Goal: Transaction & Acquisition: Purchase product/service

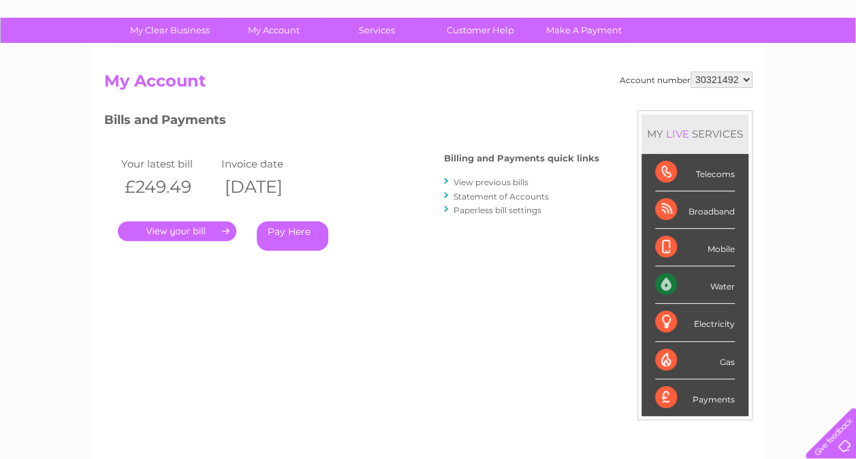
click at [264, 230] on link "Pay Here" at bounding box center [293, 235] width 72 height 29
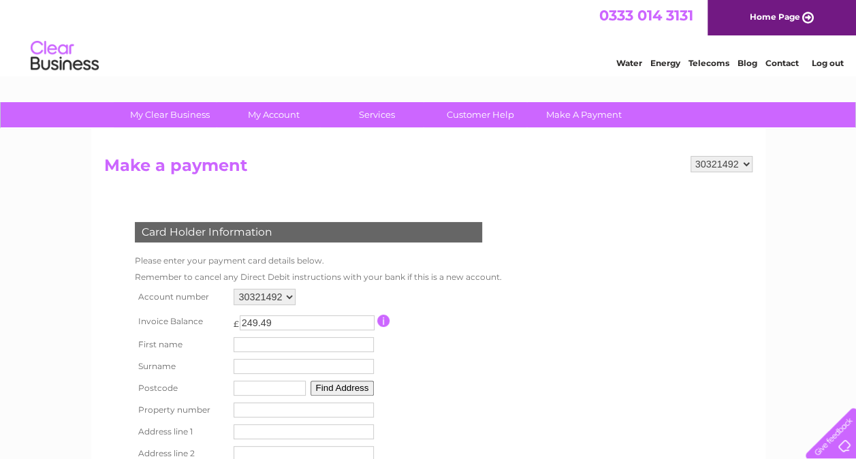
scroll to position [174, 0]
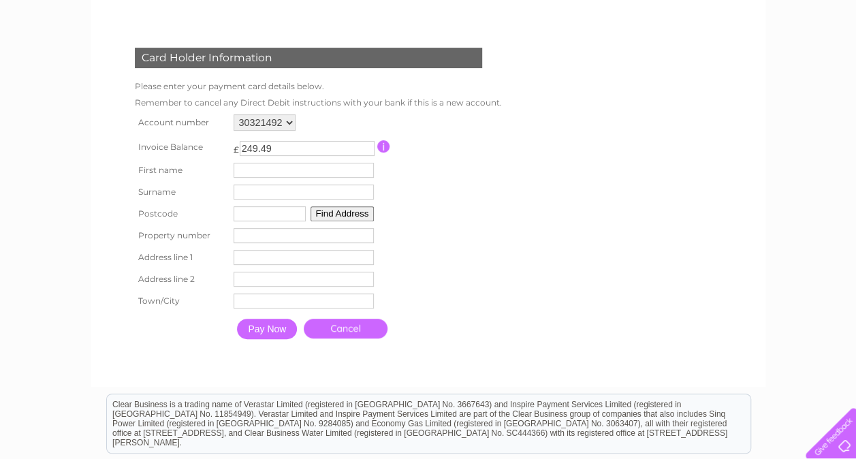
click at [257, 331] on input "Pay Now" at bounding box center [267, 329] width 60 height 20
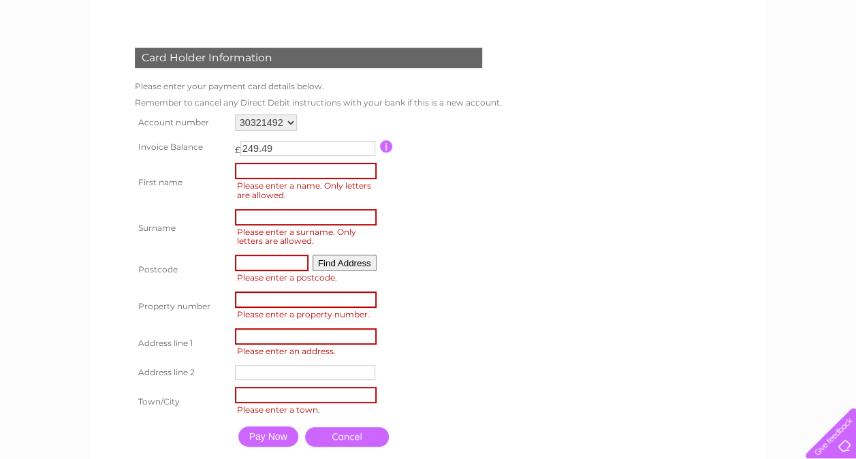
click at [300, 183] on span "Please enter a name. Only letters are allowed." at bounding box center [308, 190] width 146 height 23
click at [270, 172] on input "text" at bounding box center [306, 171] width 142 height 16
type input "Mark"
type input "Ferguson"
type input "N/A"
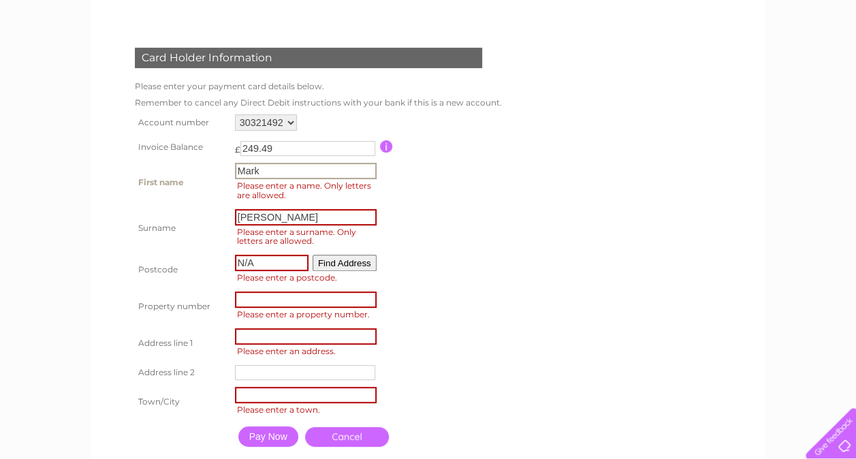
type input "Unicorn Garden, APT A2,"
type input "Shouson Hill"
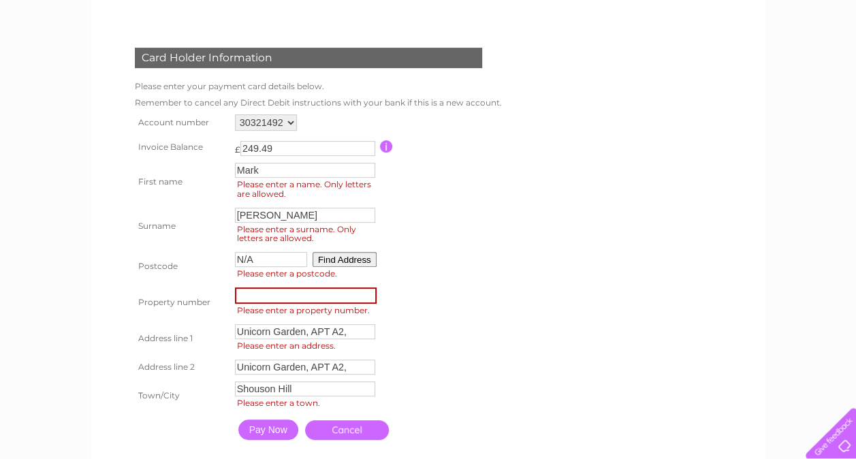
click at [264, 440] on input "Pay Now" at bounding box center [268, 430] width 60 height 20
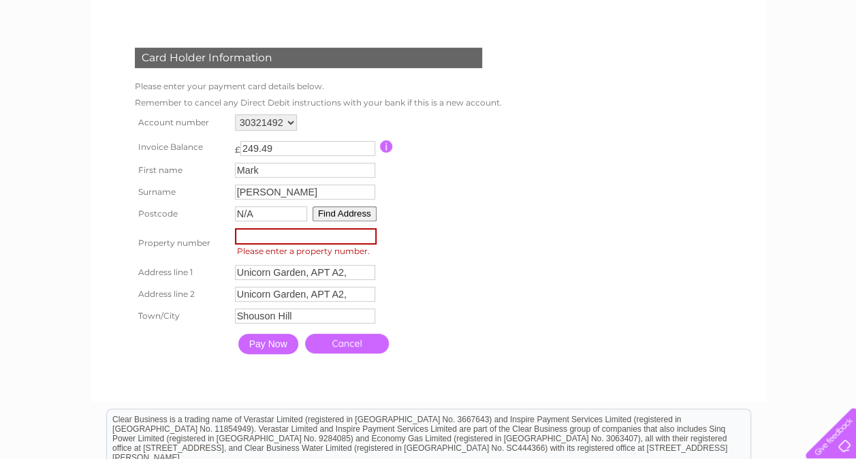
click at [263, 350] on input "Pay Now" at bounding box center [268, 344] width 60 height 20
click at [270, 243] on input "number" at bounding box center [306, 236] width 142 height 16
type input "1"
click at [365, 236] on input "1" at bounding box center [306, 236] width 142 height 16
click at [272, 349] on input "Pay Now" at bounding box center [268, 344] width 60 height 20
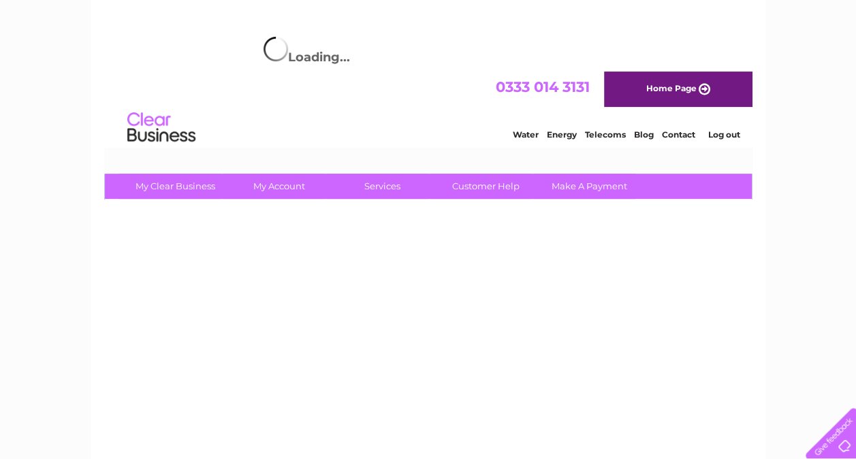
scroll to position [0, 0]
